Goal: Find specific page/section: Find specific page/section

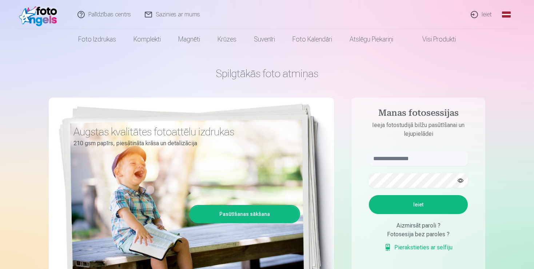
click at [181, 11] on link "Sazinies ar mums" at bounding box center [172, 14] width 69 height 29
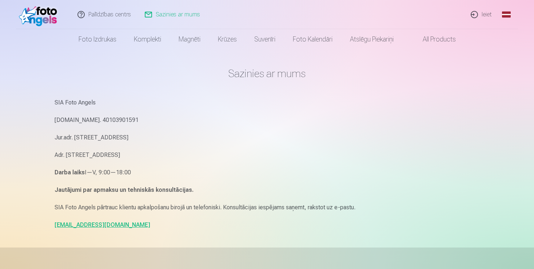
click at [490, 14] on link "Ieiet" at bounding box center [481, 14] width 35 height 29
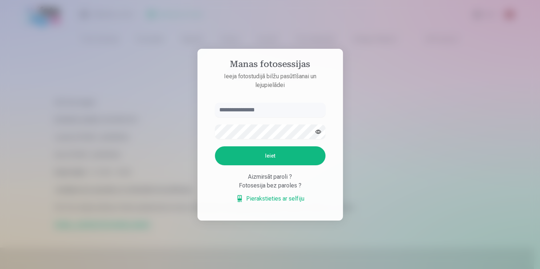
click at [301, 186] on div "Fotosesija bez paroles ?" at bounding box center [270, 185] width 111 height 9
click at [285, 190] on div "Fotosesija bez paroles ?" at bounding box center [270, 185] width 111 height 9
click at [277, 186] on div "Fotosesija bez paroles ?" at bounding box center [270, 185] width 111 height 9
click at [120, 94] on div at bounding box center [270, 134] width 540 height 269
